Goal: Task Accomplishment & Management: Manage account settings

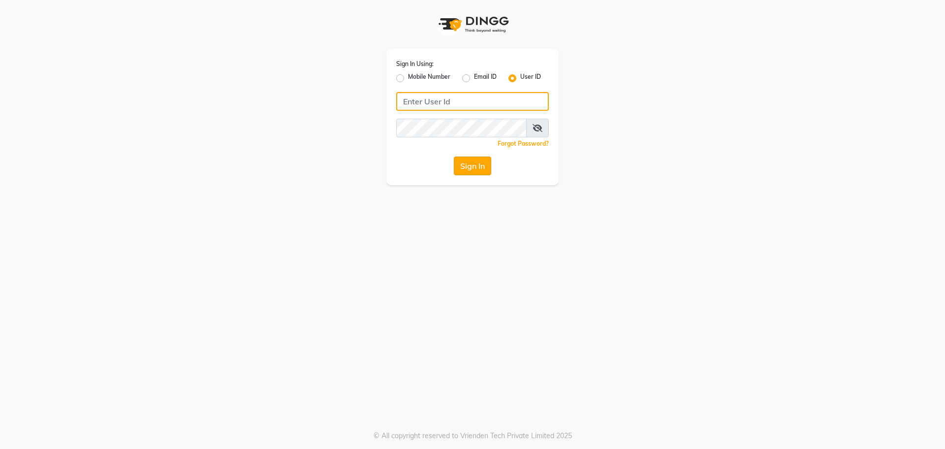
type input "[EMAIL_ADDRESS][DOMAIN_NAME]"
click at [480, 167] on button "Sign In" at bounding box center [472, 165] width 37 height 19
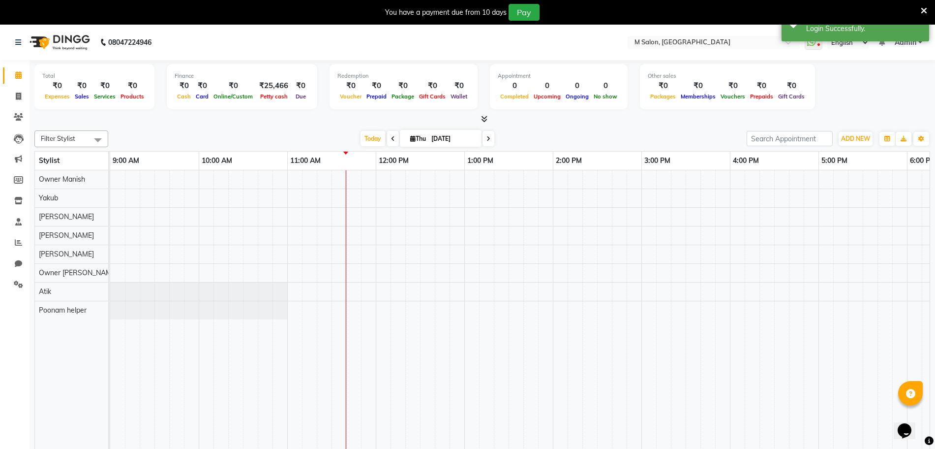
click at [926, 11] on icon at bounding box center [924, 10] width 6 height 9
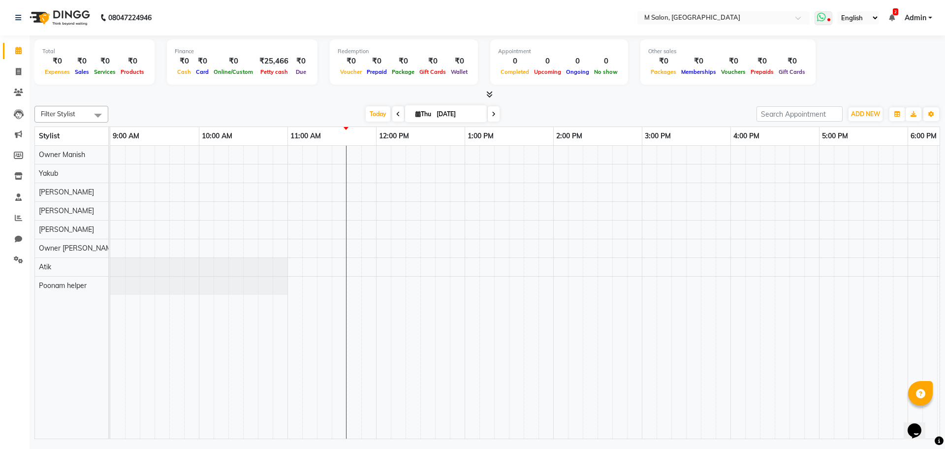
click at [825, 18] on span at bounding box center [823, 18] width 18 height 14
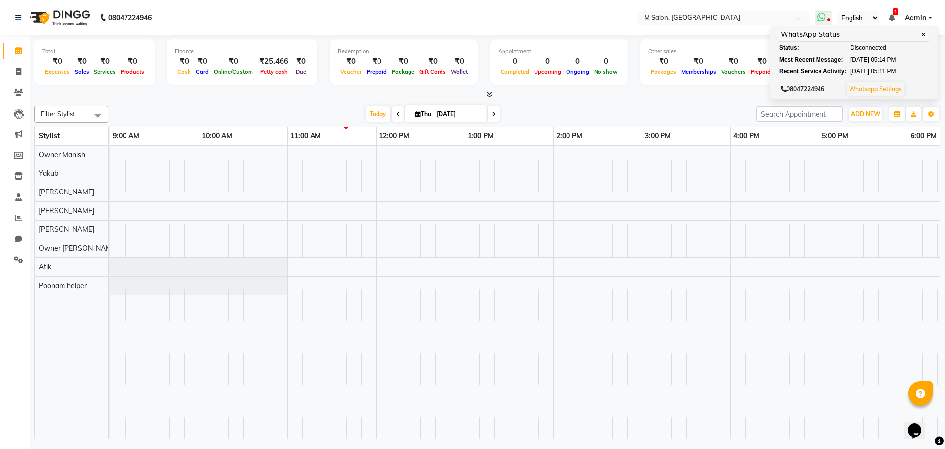
click at [862, 89] on link "Whatsapp Settings" at bounding box center [875, 88] width 53 height 7
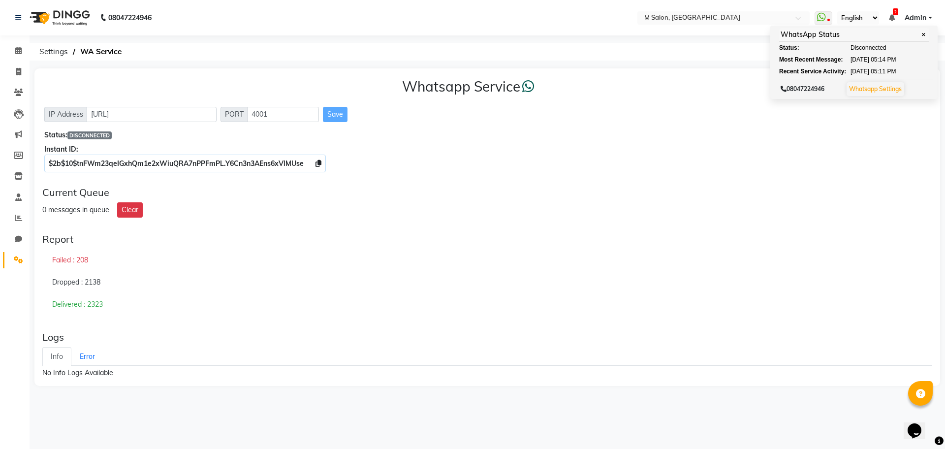
click at [393, 261] on div "Failed : 208" at bounding box center [487, 260] width 890 height 23
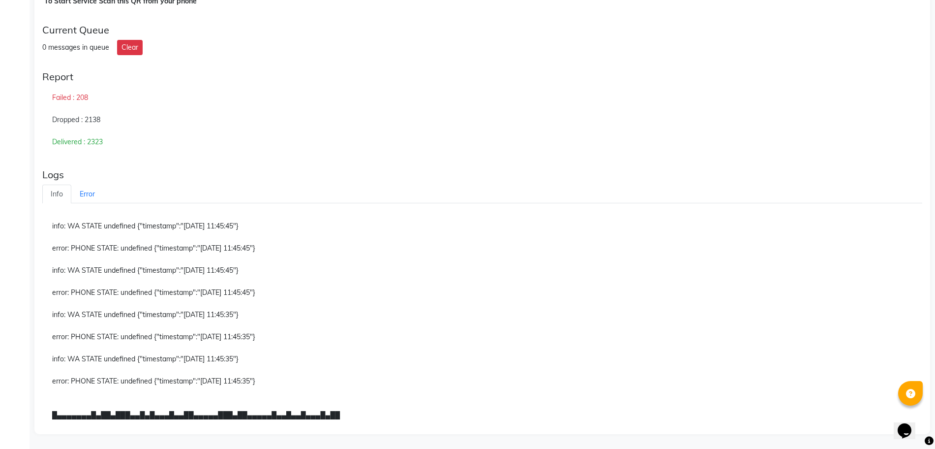
scroll to position [311, 0]
click at [42, 185] on link "Info" at bounding box center [56, 194] width 29 height 19
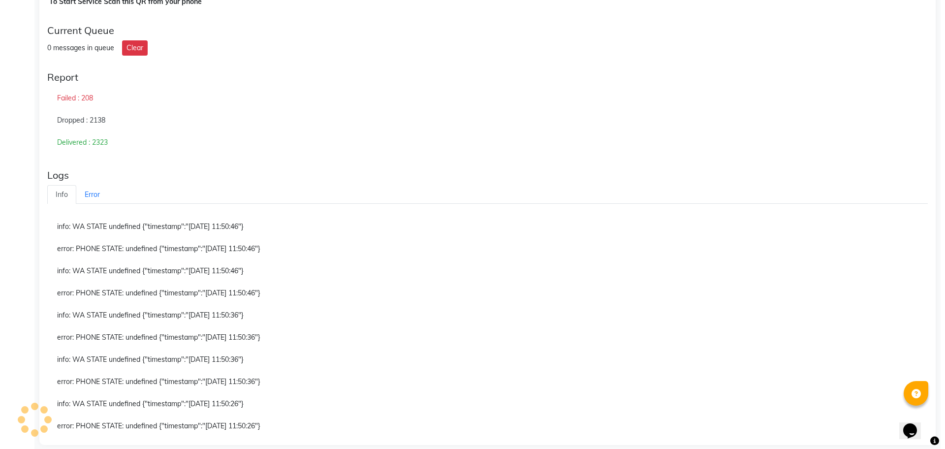
scroll to position [0, 0]
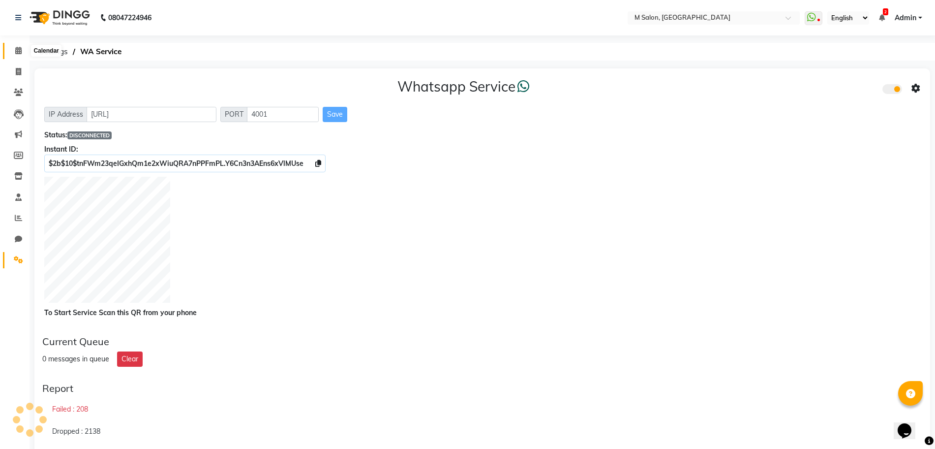
click at [11, 54] on span at bounding box center [18, 50] width 17 height 11
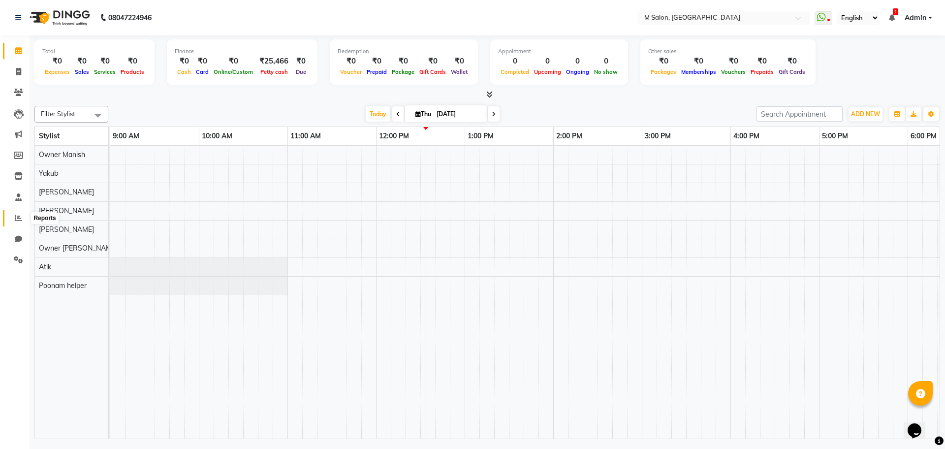
click at [17, 217] on icon at bounding box center [18, 217] width 7 height 7
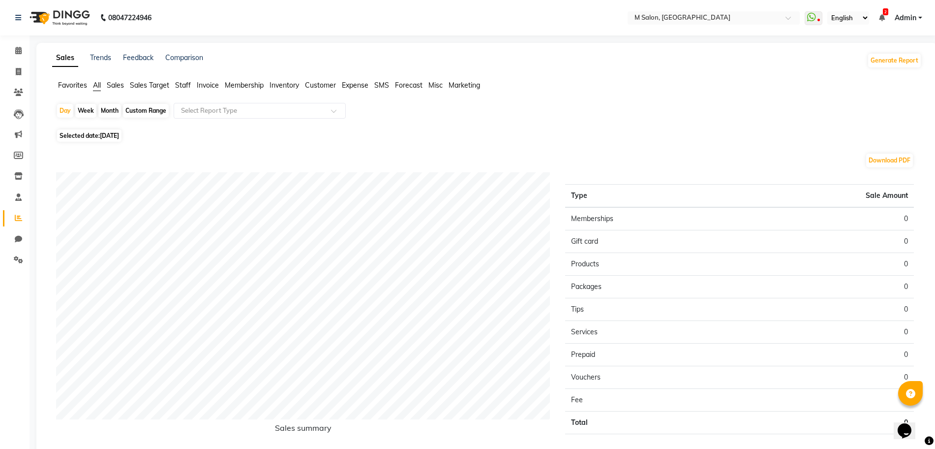
click at [113, 108] on div "Month" at bounding box center [109, 111] width 23 height 14
select select "9"
select select "2025"
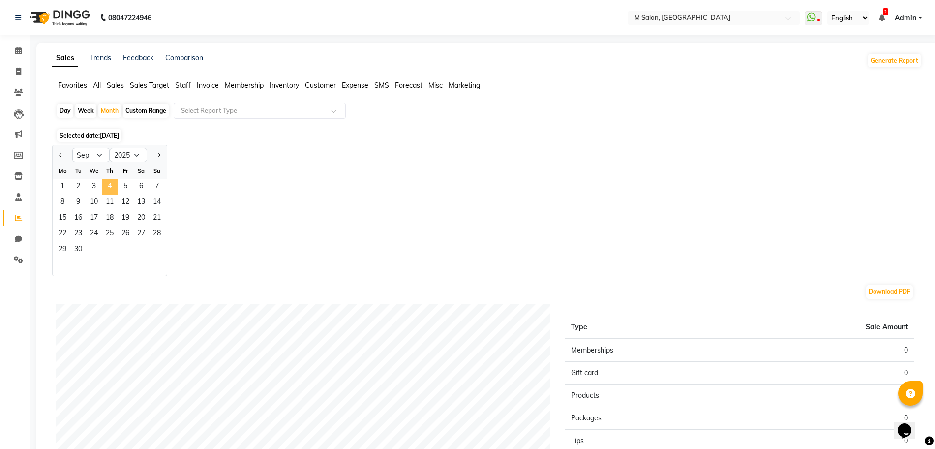
click at [112, 185] on span "4" at bounding box center [110, 187] width 16 height 16
